Goal: Task Accomplishment & Management: Use online tool/utility

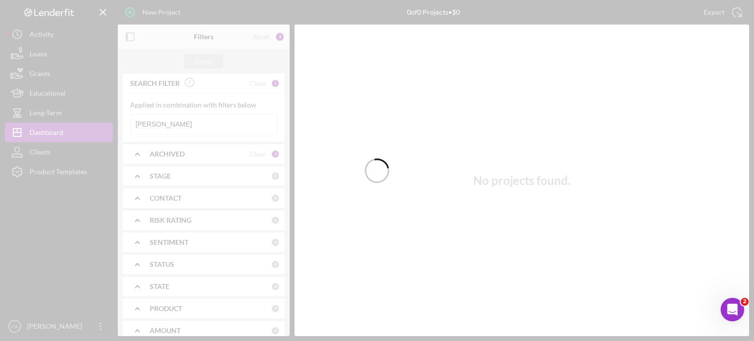
click at [187, 122] on div at bounding box center [377, 170] width 754 height 341
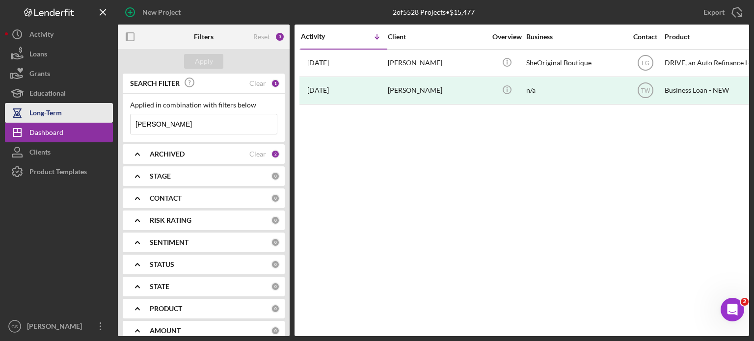
drag, startPoint x: 187, startPoint y: 122, endPoint x: 103, endPoint y: 121, distance: 84.9
click at [103, 122] on div "New Project 2 of 5528 Projects • $15,477 [PERSON_NAME] Export Icon/Export Filte…" at bounding box center [377, 168] width 744 height 336
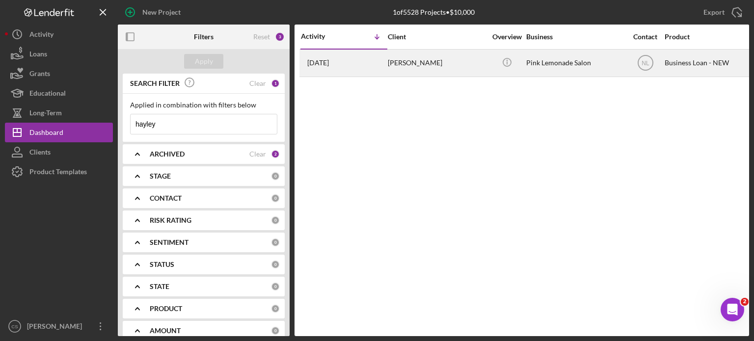
type input "hayley"
click at [326, 64] on time "[DATE]" at bounding box center [318, 63] width 22 height 8
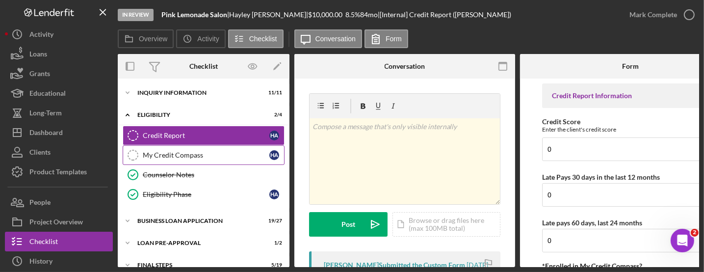
click at [183, 155] on div "My Credit Compass" at bounding box center [206, 155] width 127 height 8
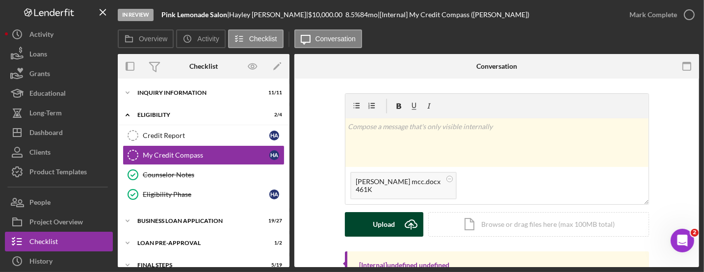
click at [394, 221] on button "Upload Icon/Upload" at bounding box center [384, 224] width 79 height 25
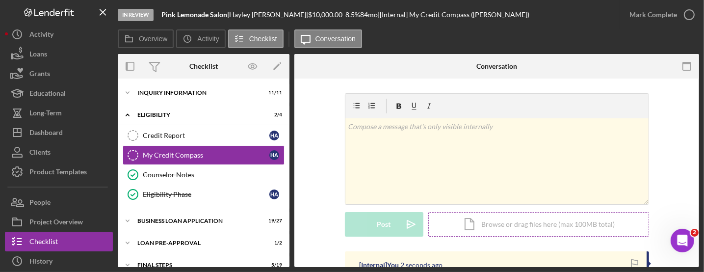
scroll to position [49, 0]
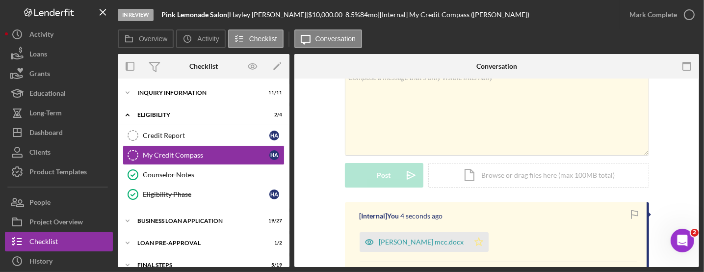
click at [475, 241] on polygon "button" at bounding box center [479, 242] width 8 height 8
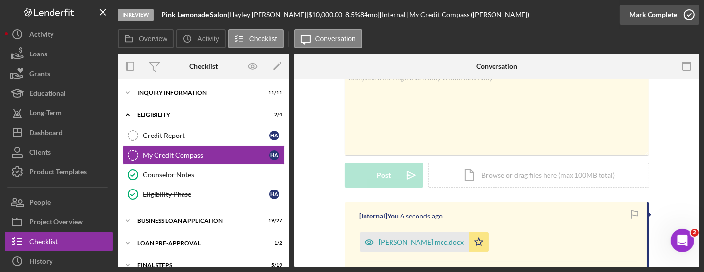
click at [693, 12] on icon "button" at bounding box center [689, 14] width 25 height 25
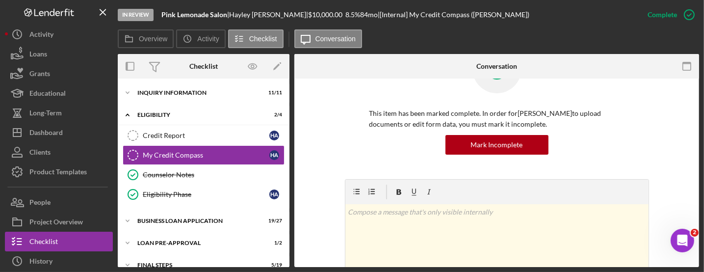
scroll to position [184, 0]
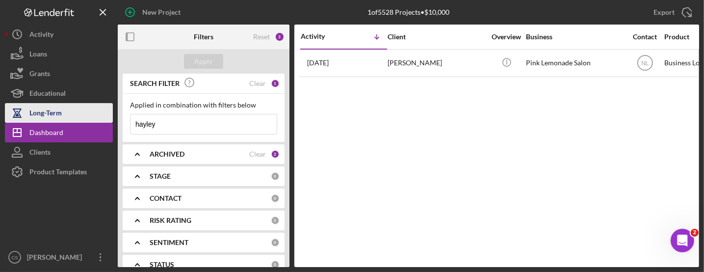
drag, startPoint x: 169, startPoint y: 122, endPoint x: 67, endPoint y: 116, distance: 102.3
click at [69, 116] on div "New Project 1 of 5528 Projects • $10,000 hayley Export Icon/Export Filters Rese…" at bounding box center [352, 133] width 694 height 267
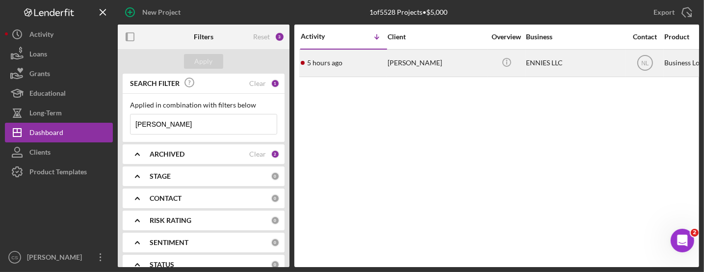
type input "[PERSON_NAME]"
click at [326, 60] on time "5 hours ago" at bounding box center [324, 63] width 35 height 8
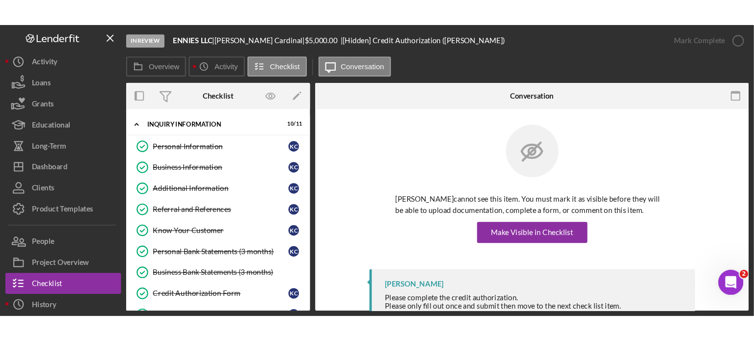
scroll to position [134, 0]
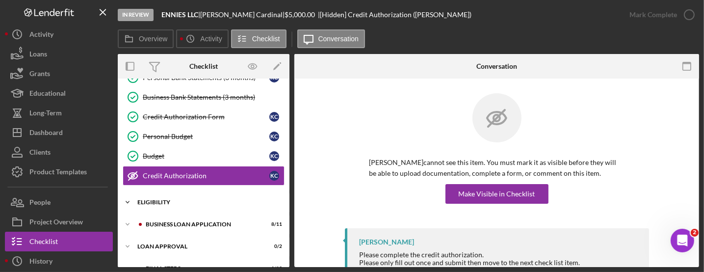
click at [128, 197] on icon "Icon/Expander" at bounding box center [128, 202] width 20 height 20
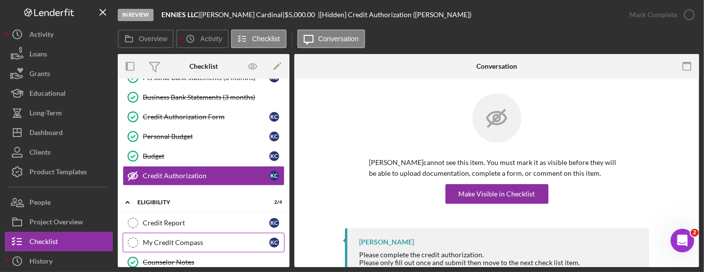
click at [147, 238] on div "My Credit Compass" at bounding box center [206, 242] width 127 height 8
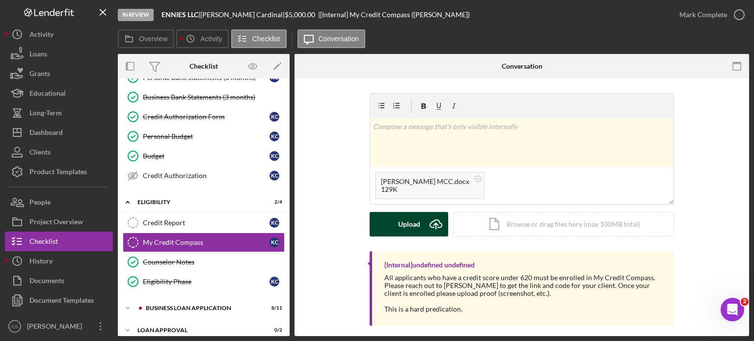
click at [407, 217] on div "Upload" at bounding box center [409, 224] width 22 height 25
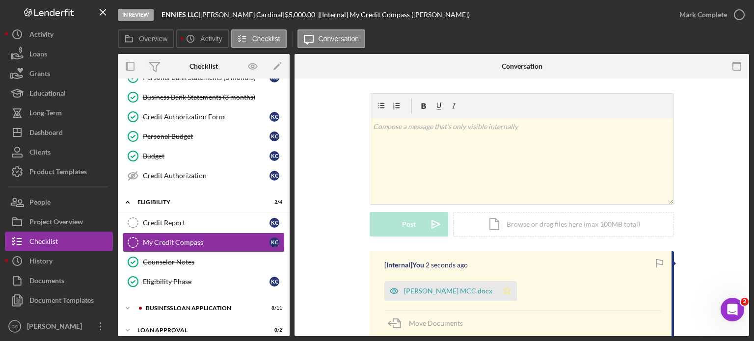
click at [511, 290] on polygon "button" at bounding box center [507, 291] width 8 height 8
click at [739, 16] on icon "button" at bounding box center [739, 14] width 25 height 25
